Goal: Navigation & Orientation: Understand site structure

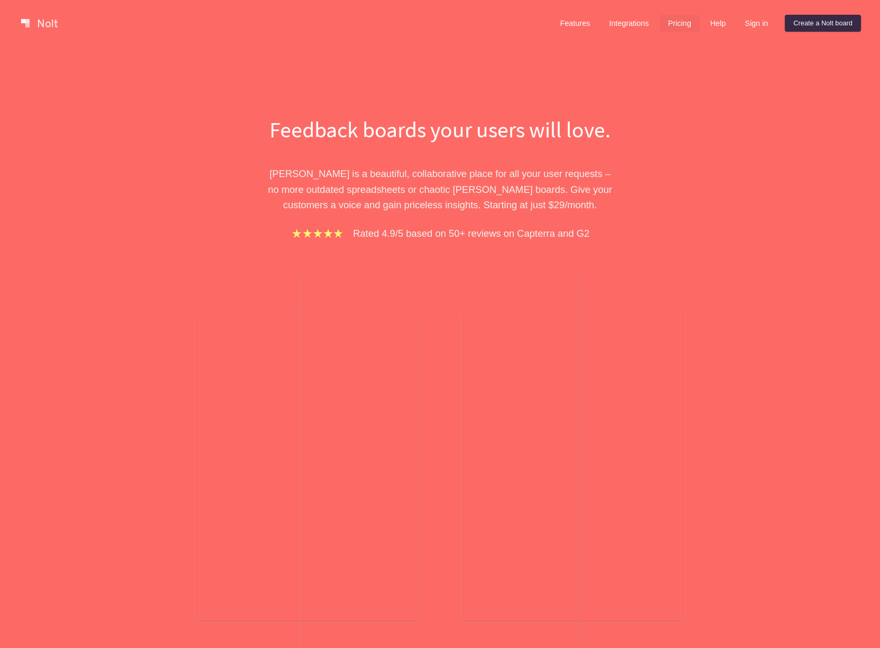
click at [681, 27] on link "Pricing" at bounding box center [679, 23] width 40 height 17
click at [667, 24] on link "Pricing" at bounding box center [679, 23] width 40 height 17
click at [601, 20] on link "Integrations" at bounding box center [628, 23] width 57 height 17
click at [564, 21] on link "Features" at bounding box center [575, 23] width 47 height 17
click at [665, 23] on link "Pricing" at bounding box center [679, 23] width 40 height 17
